Goal: Task Accomplishment & Management: Use online tool/utility

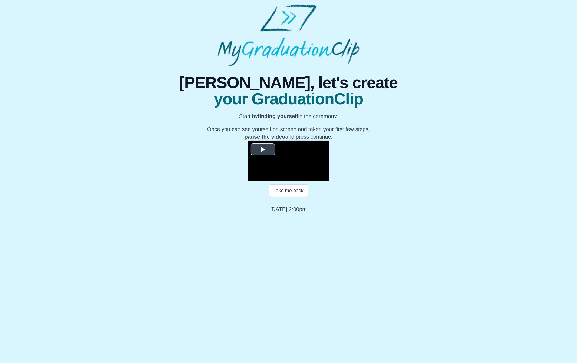
click at [263, 149] on span "Video Player" at bounding box center [263, 149] width 0 height 0
drag, startPoint x: 308, startPoint y: 267, endPoint x: 320, endPoint y: 267, distance: 12.4
click at [300, 178] on div "0:54:59 Progress : 0%" at bounding box center [286, 177] width 28 height 1
click at [329, 181] on video "Video Player" at bounding box center [288, 161] width 81 height 41
drag, startPoint x: 320, startPoint y: 266, endPoint x: 310, endPoint y: 267, distance: 10.0
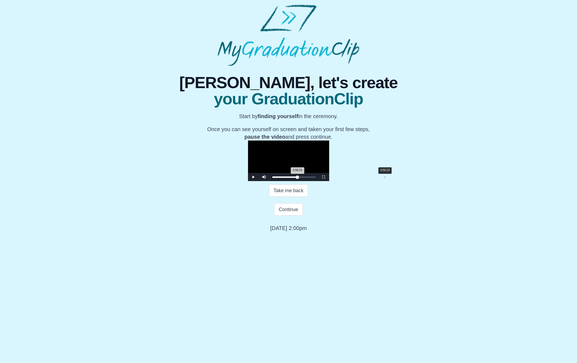
click at [297, 178] on div "0:50:23 Progress : 0%" at bounding box center [284, 177] width 25 height 1
click at [253, 177] on span "Video Player" at bounding box center [253, 177] width 0 height 0
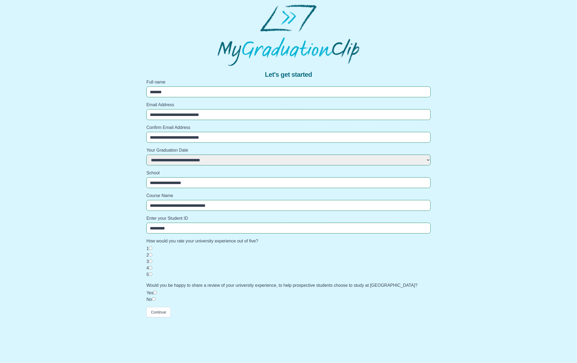
click at [190, 160] on select "**********" at bounding box center [288, 160] width 284 height 11
select select "**********"
click at [146, 155] on select "**********" at bounding box center [288, 160] width 284 height 11
click at [160, 314] on button "Continue" at bounding box center [158, 312] width 24 height 10
click at [155, 295] on div "Yes" at bounding box center [288, 293] width 284 height 6
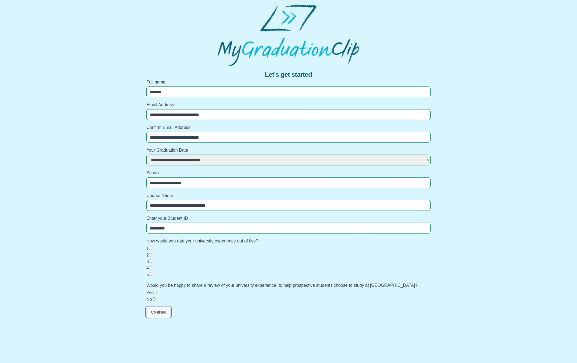
click at [162, 313] on button "Continue" at bounding box center [158, 312] width 24 height 10
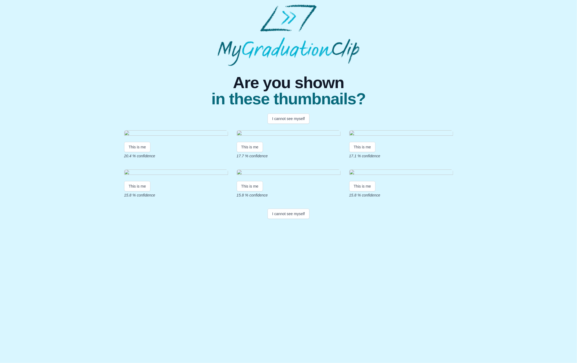
click at [125, 132] on img at bounding box center [176, 133] width 104 height 7
click at [286, 119] on button "I cannot see myself" at bounding box center [288, 119] width 42 height 10
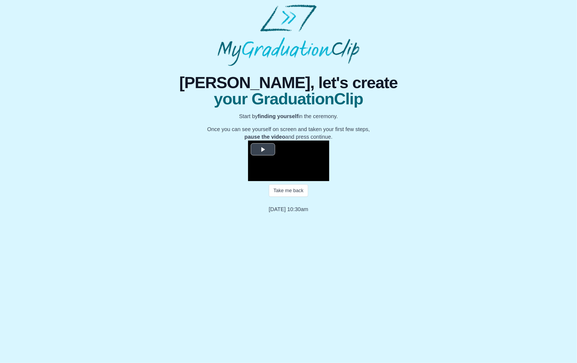
click at [263, 149] on span "Video Player" at bounding box center [263, 149] width 0 height 0
click at [306, 181] on div "Loaded : 0% 0:38:15 0:00:00 Progress : 0%" at bounding box center [294, 177] width 49 height 8
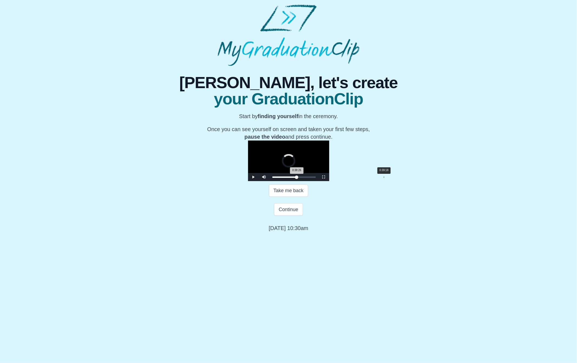
drag, startPoint x: 307, startPoint y: 268, endPoint x: 311, endPoint y: 267, distance: 4.4
click at [311, 181] on div "Loaded : 0% 0:39:18 0:38:26 Progress : 0%" at bounding box center [294, 177] width 49 height 8
click at [388, 178] on div "0:41:01" at bounding box center [388, 177] width 0 height 1
drag, startPoint x: 316, startPoint y: 267, endPoint x: 338, endPoint y: 267, distance: 21.9
click at [305, 178] on div "0:50:50 Progress : 0%" at bounding box center [288, 177] width 32 height 1
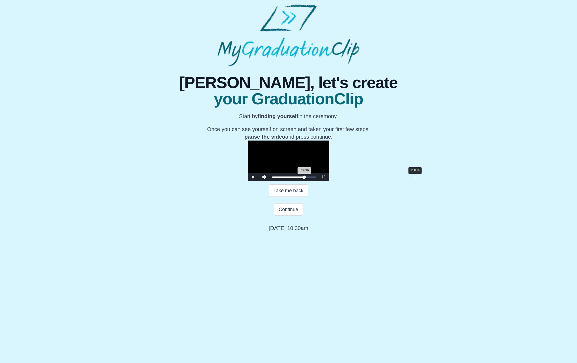
click at [304, 178] on div "0:50:16 Progress : 0%" at bounding box center [288, 177] width 32 height 1
click at [253, 177] on span "Video Player" at bounding box center [253, 177] width 0 height 0
click at [296, 216] on button "Continue" at bounding box center [288, 209] width 29 height 12
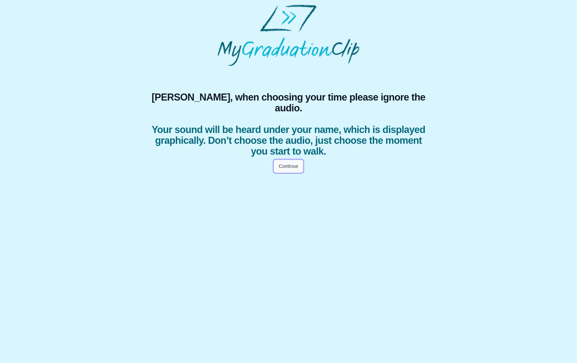
click at [295, 160] on button "Continue" at bounding box center [288, 166] width 29 height 12
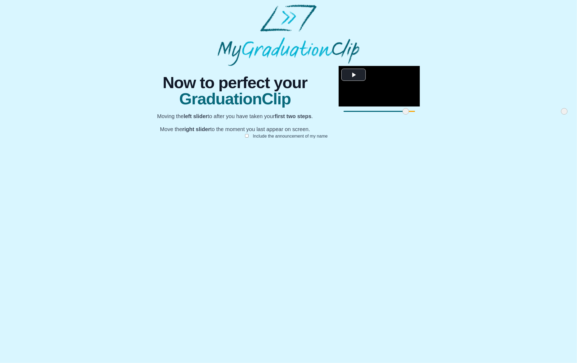
drag, startPoint x: 179, startPoint y: 267, endPoint x: 241, endPoint y: 268, distance: 62.2
click at [402, 115] on span at bounding box center [405, 111] width 6 height 6
drag, startPoint x: 399, startPoint y: 267, endPoint x: 360, endPoint y: 268, distance: 38.9
click at [522, 115] on span at bounding box center [525, 111] width 6 height 6
click at [294, 150] on button "Submit" at bounding box center [288, 144] width 21 height 10
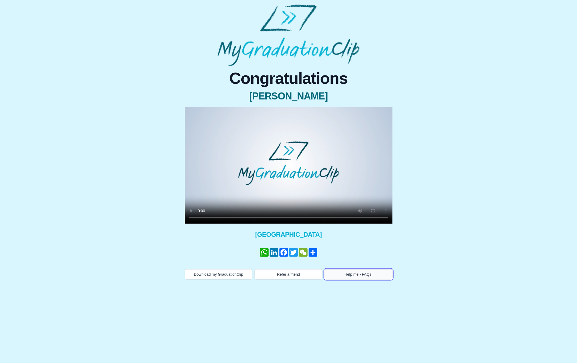
click at [360, 275] on button "Help me - FAQs!" at bounding box center [358, 274] width 68 height 10
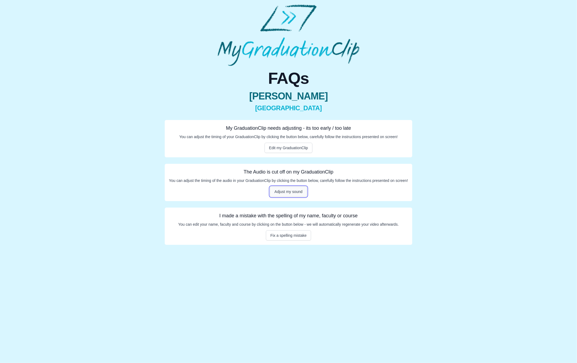
click at [286, 193] on button "Adjust my sound" at bounding box center [288, 192] width 37 height 10
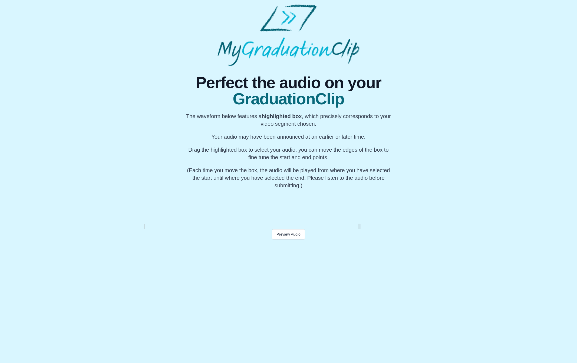
scroll to position [0, 20381]
click at [283, 235] on button "Preview Audio" at bounding box center [288, 234] width 33 height 10
click at [282, 212] on div "My Name" at bounding box center [277, 206] width 20 height 35
click at [288, 218] on div at bounding box center [288, 206] width 2 height 35
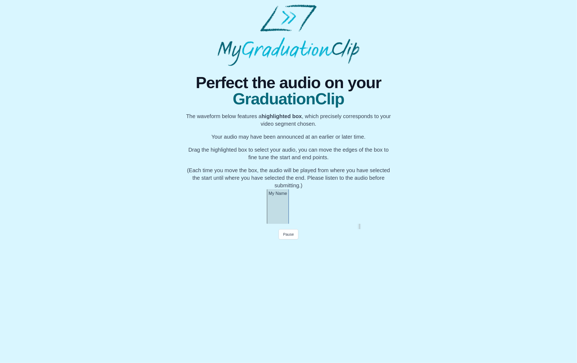
scroll to position [0, 20402]
click at [296, 250] on body "Perfect the audio on your GraduationClip The waveform below features a highligh…" at bounding box center [288, 127] width 577 height 254
click at [284, 221] on div "My Name" at bounding box center [278, 206] width 22 height 35
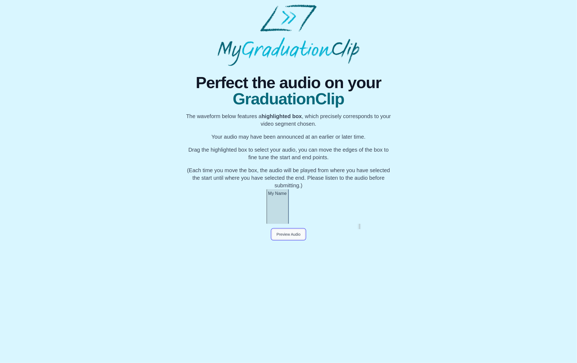
click at [290, 234] on button "Preview Audio" at bounding box center [288, 234] width 33 height 10
click at [294, 246] on button "Submit" at bounding box center [288, 245] width 21 height 10
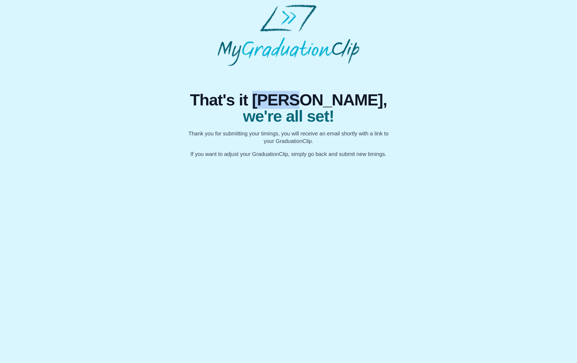
drag, startPoint x: 299, startPoint y: 102, endPoint x: 335, endPoint y: 98, distance: 36.2
click at [335, 98] on span "That's it Parul," at bounding box center [289, 100] width 208 height 16
copy span "[PERSON_NAME]"
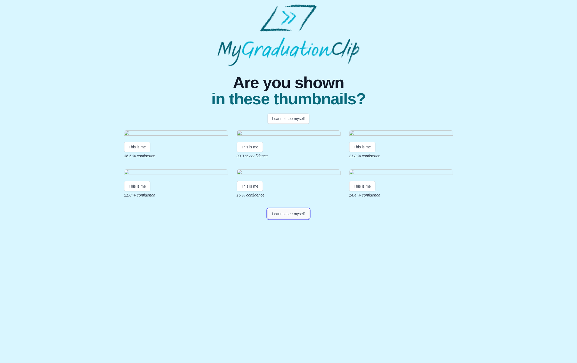
click at [292, 219] on button "I cannot see myself" at bounding box center [288, 214] width 42 height 10
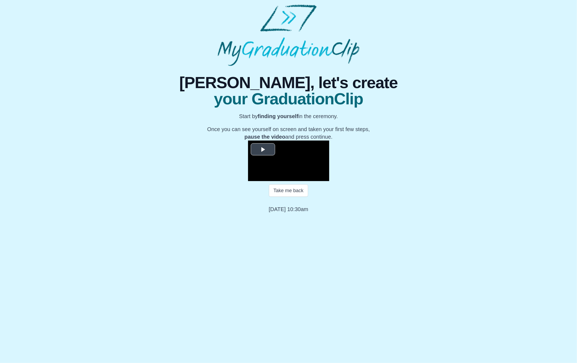
click at [263, 149] on span "Video Player" at bounding box center [263, 149] width 0 height 0
click at [312, 181] on div "Loaded : 0% 0:40:26 0:00:00 Progress : 0%" at bounding box center [294, 177] width 49 height 8
drag, startPoint x: 313, startPoint y: 268, endPoint x: 341, endPoint y: 268, distance: 27.6
click at [304, 178] on div "0:50:27 Progress : 0%" at bounding box center [288, 177] width 32 height 1
click at [284, 216] on button "Continue" at bounding box center [288, 209] width 29 height 12
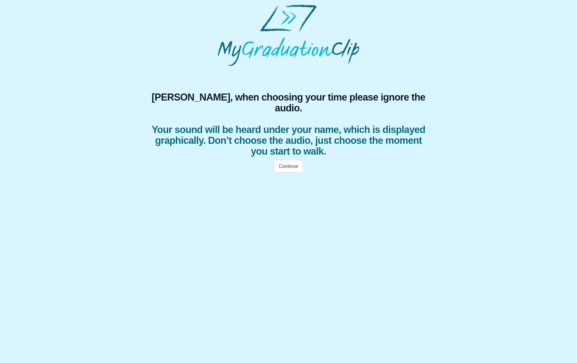
click at [287, 164] on div "Continue" at bounding box center [288, 166] width 288 height 19
click at [288, 160] on button "Continue" at bounding box center [288, 166] width 29 height 12
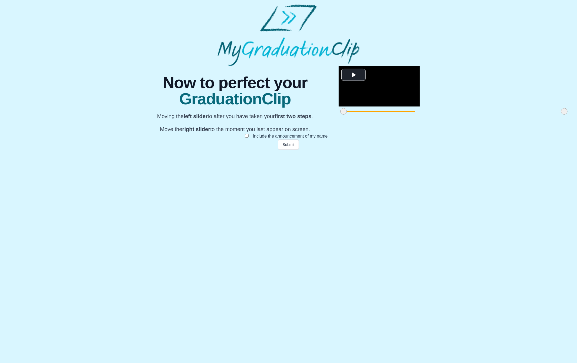
drag, startPoint x: 177, startPoint y: 268, endPoint x: 151, endPoint y: 265, distance: 25.7
click at [152, 150] on div "**********" at bounding box center [288, 108] width 288 height 84
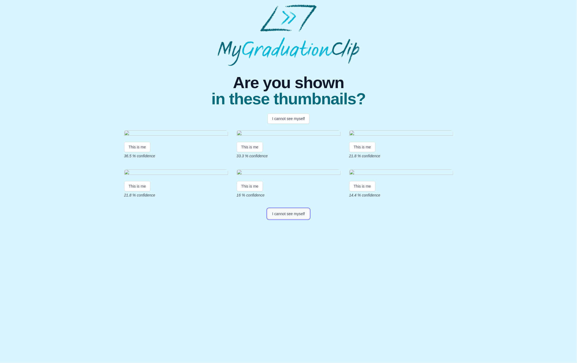
click at [297, 219] on button "I cannot see myself" at bounding box center [288, 214] width 42 height 10
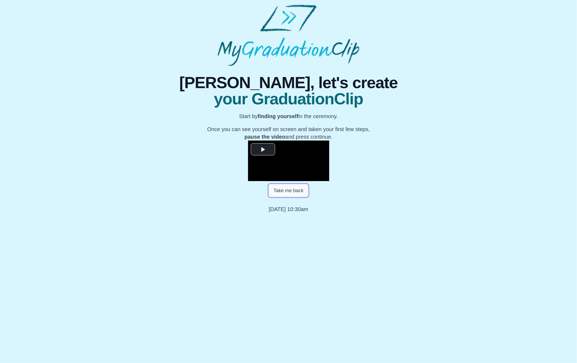
click at [291, 197] on button "Take me back" at bounding box center [288, 190] width 39 height 12
click at [263, 149] on span "Video Player" at bounding box center [263, 149] width 0 height 0
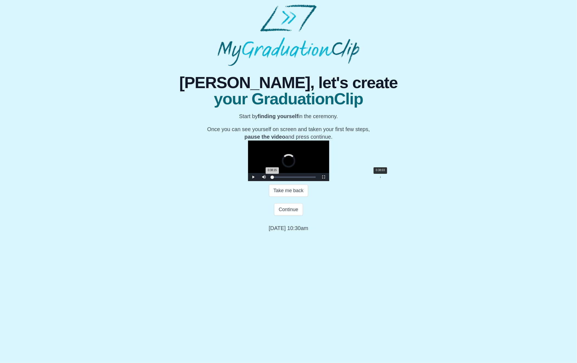
click at [306, 178] on div "Loaded : 0% 0:38:03 0:38:15 Progress : 0%" at bounding box center [293, 177] width 43 height 1
drag, startPoint x: 306, startPoint y: 266, endPoint x: 340, endPoint y: 268, distance: 34.4
click at [304, 178] on div "0:50:21 Progress : 0%" at bounding box center [288, 177] width 32 height 1
click at [253, 177] on span "Video Player" at bounding box center [253, 177] width 0 height 0
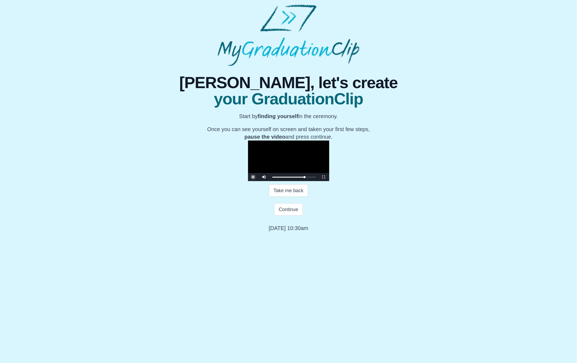
click at [253, 177] on span "Video Player" at bounding box center [253, 177] width 0 height 0
click at [286, 216] on button "Continue" at bounding box center [288, 209] width 29 height 12
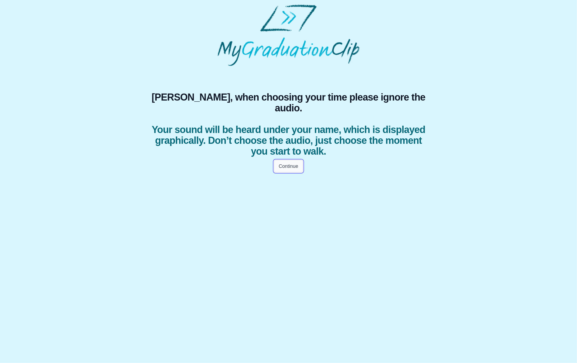
click at [291, 160] on button "Continue" at bounding box center [288, 166] width 29 height 12
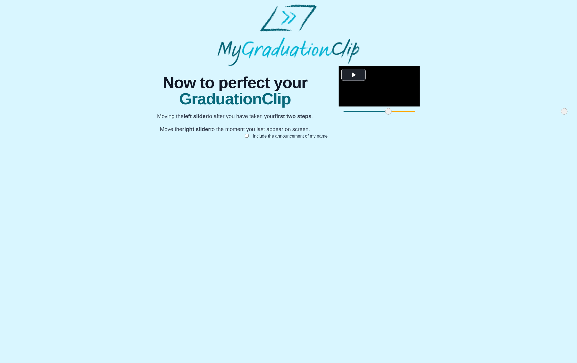
drag, startPoint x: 177, startPoint y: 267, endPoint x: 222, endPoint y: 268, distance: 44.9
click at [385, 115] on span at bounding box center [388, 111] width 6 height 6
drag, startPoint x: 399, startPoint y: 266, endPoint x: 330, endPoint y: 268, distance: 69.2
click at [491, 115] on span at bounding box center [494, 111] width 6 height 6
click at [291, 150] on button "Submit" at bounding box center [288, 144] width 21 height 10
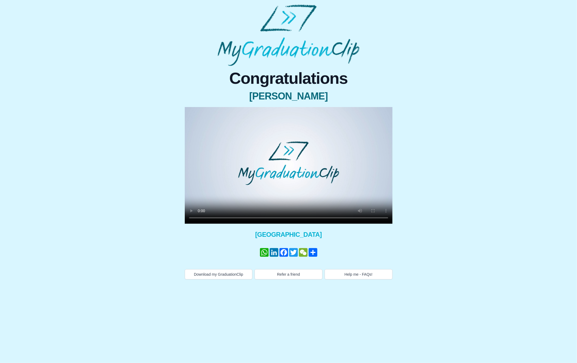
click at [270, 151] on video at bounding box center [289, 165] width 208 height 117
